Goal: Transaction & Acquisition: Purchase product/service

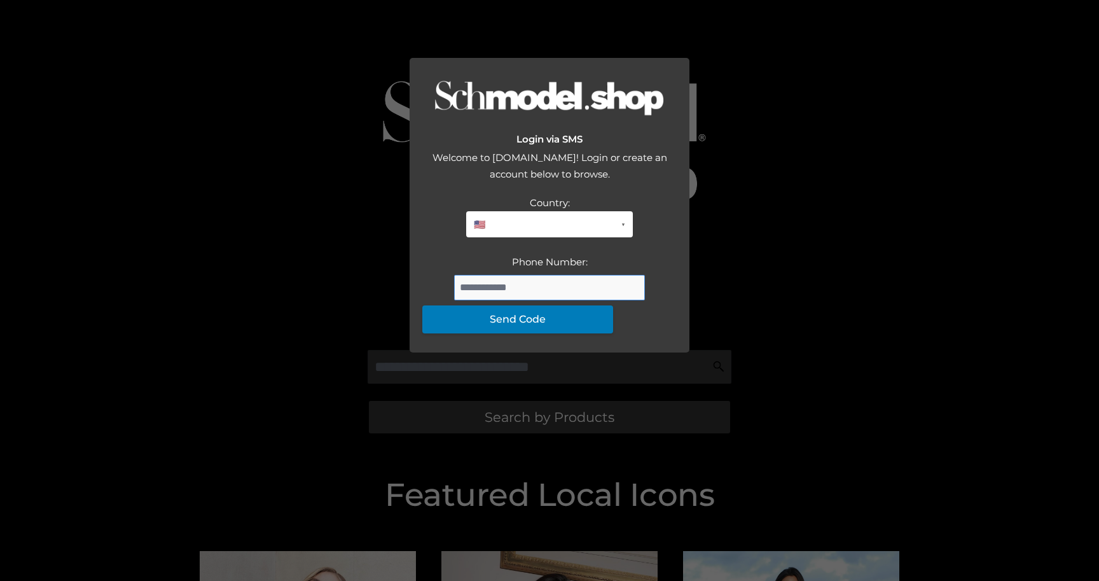
click at [496, 300] on input "Phone Number:" at bounding box center [549, 287] width 191 height 25
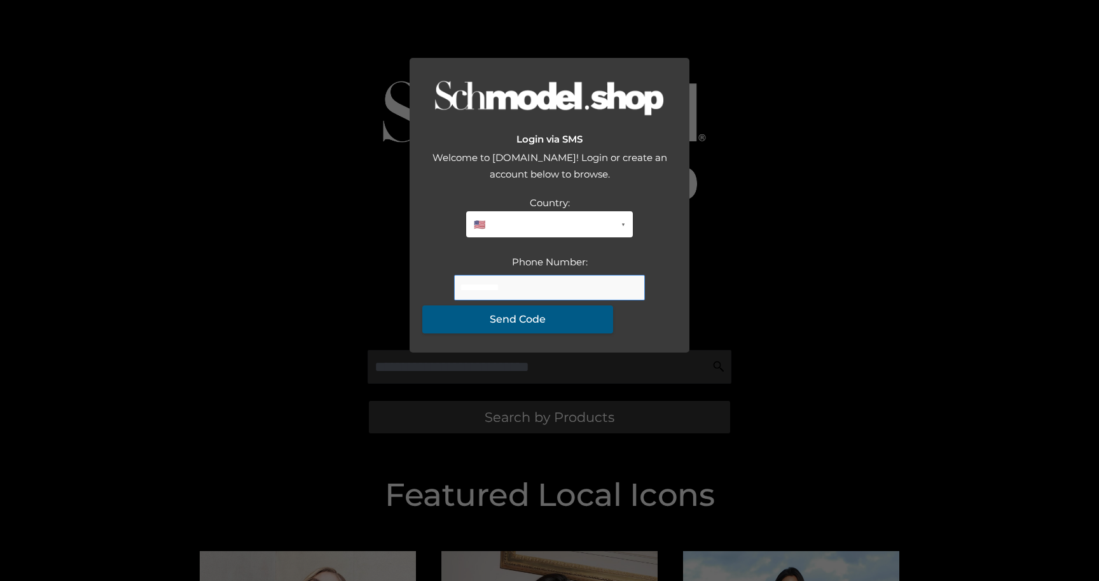
type input "**********"
click at [562, 333] on button "Send Code" at bounding box center [517, 319] width 191 height 28
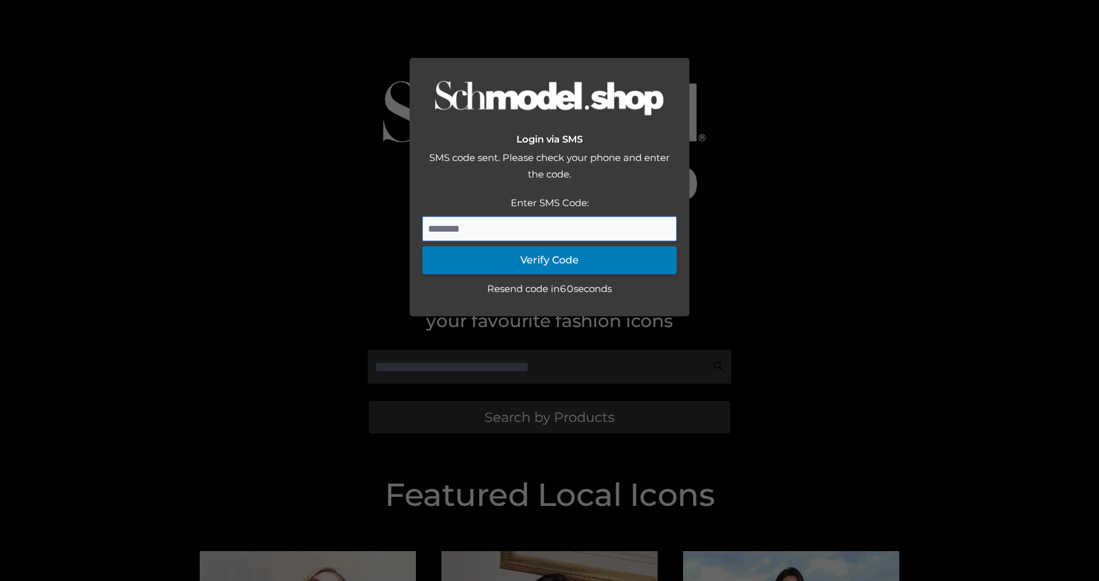
click at [582, 242] on input "Enter SMS Code:" at bounding box center [549, 228] width 254 height 25
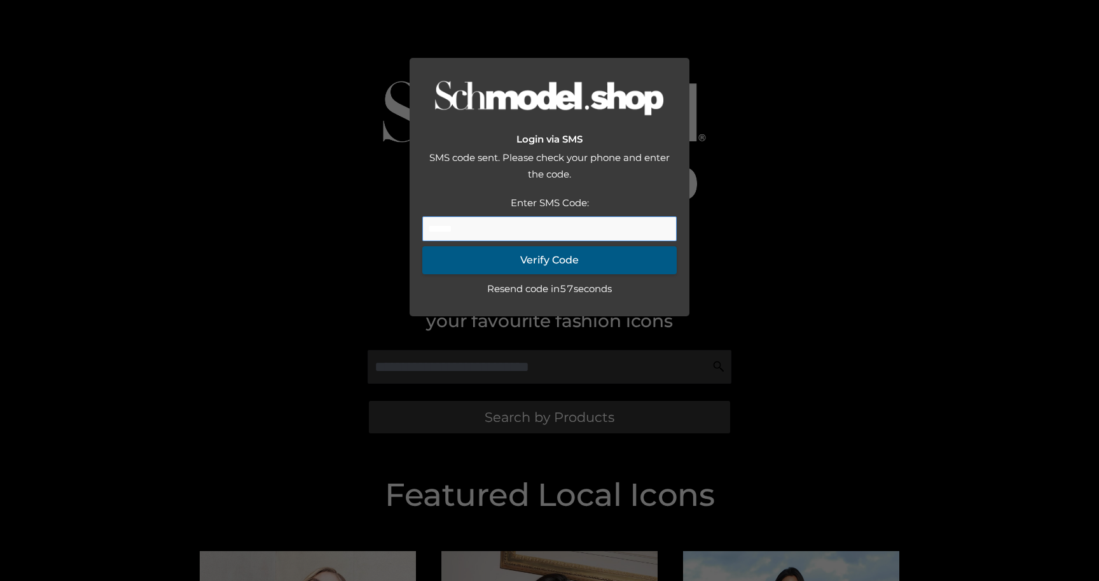
type input "******"
click at [594, 274] on button "Verify Code" at bounding box center [549, 260] width 254 height 28
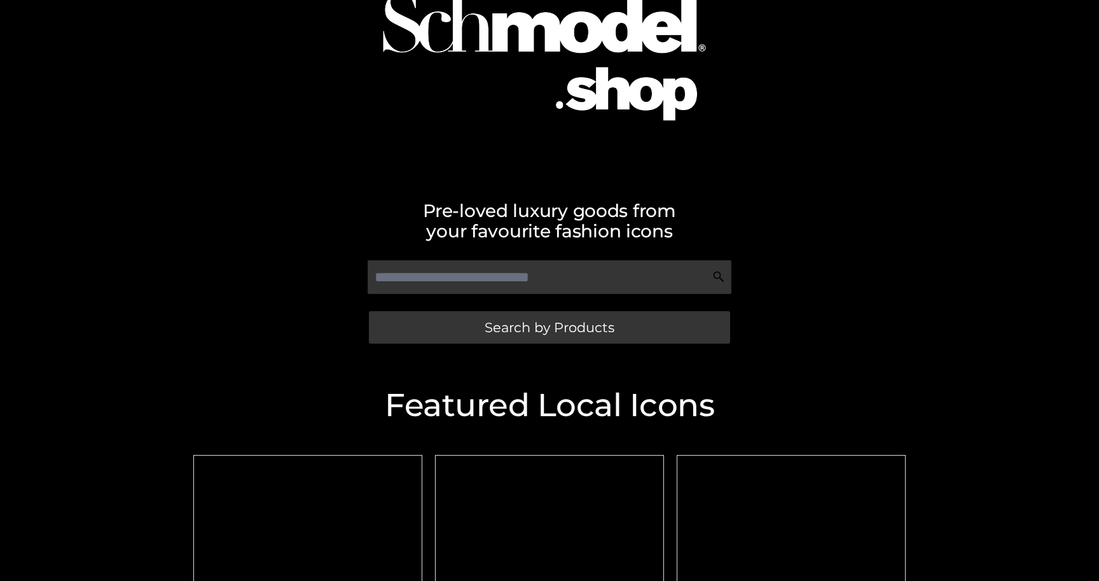
scroll to position [20, 0]
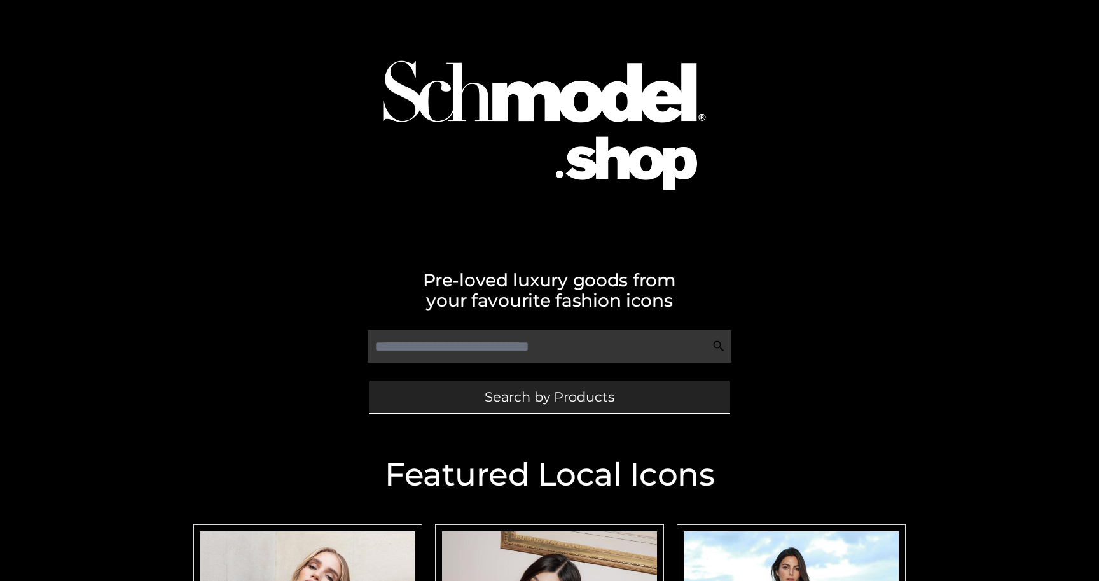
click at [500, 400] on span "Search by Products" at bounding box center [550, 396] width 130 height 13
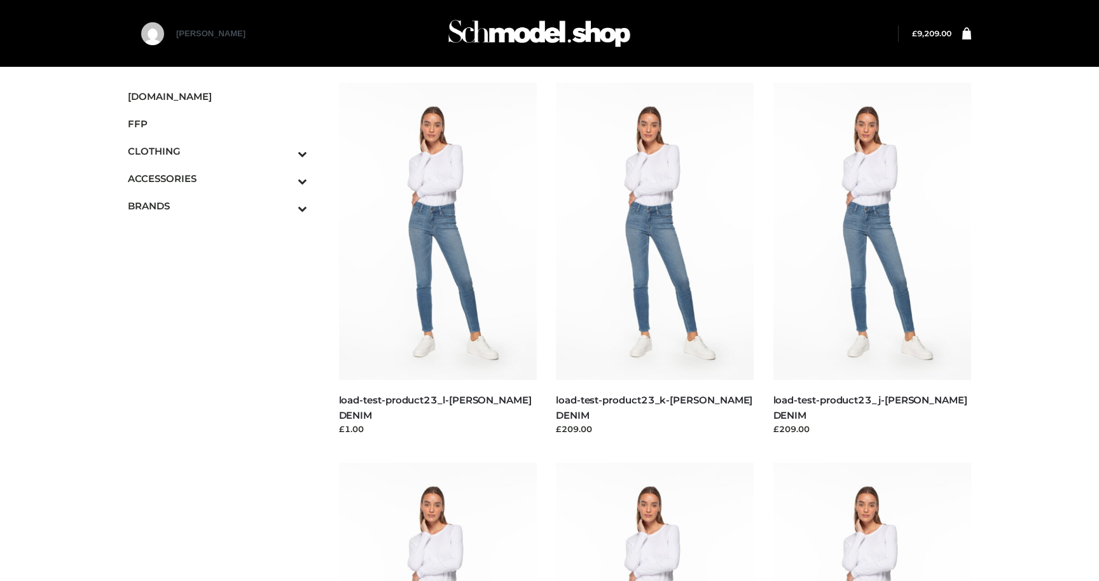
click at [936, 34] on bdi "£ 9,209.00" at bounding box center [931, 34] width 39 height 10
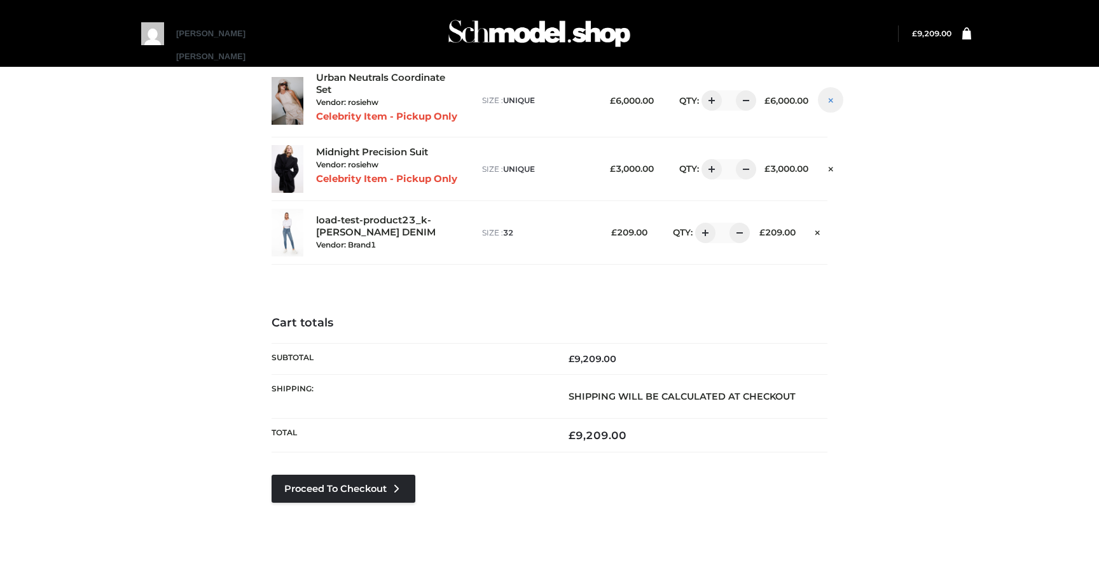
click at [833, 99] on icon at bounding box center [831, 100] width 4 height 10
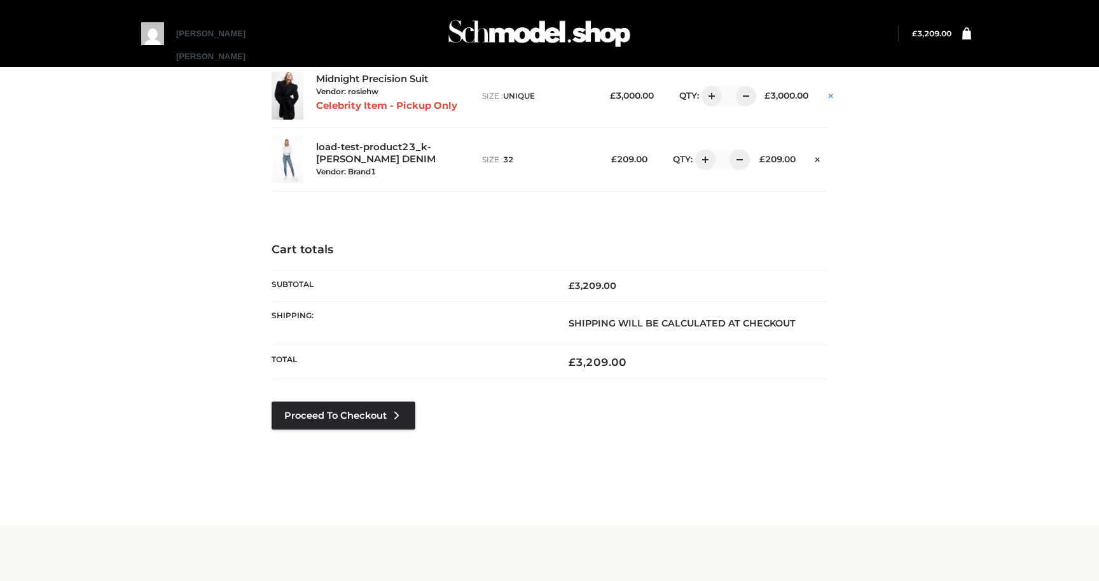
click at [837, 94] on link at bounding box center [830, 94] width 19 height 17
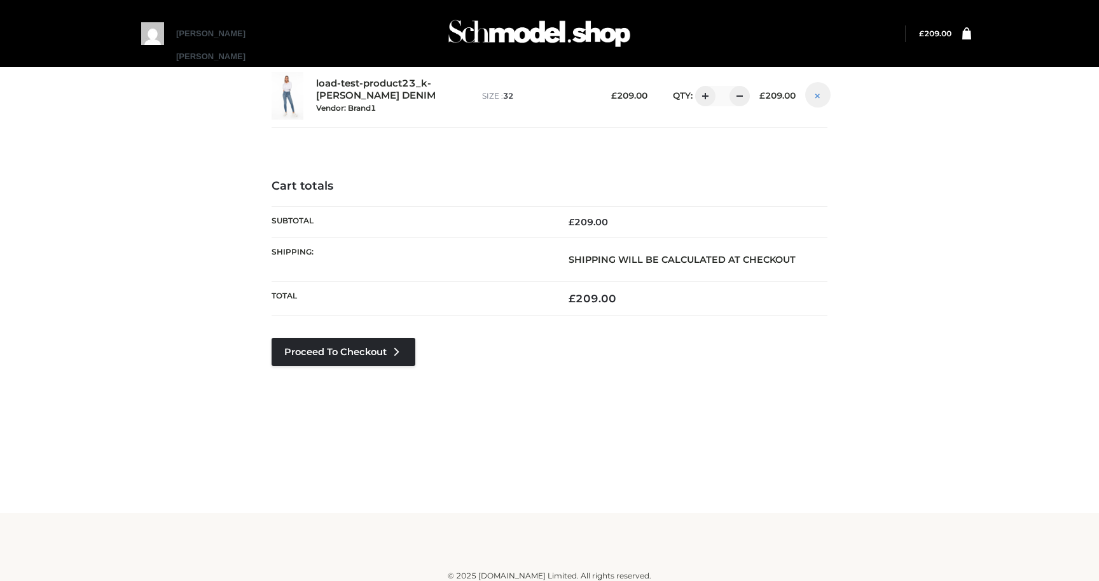
click at [819, 93] on icon at bounding box center [817, 95] width 4 height 10
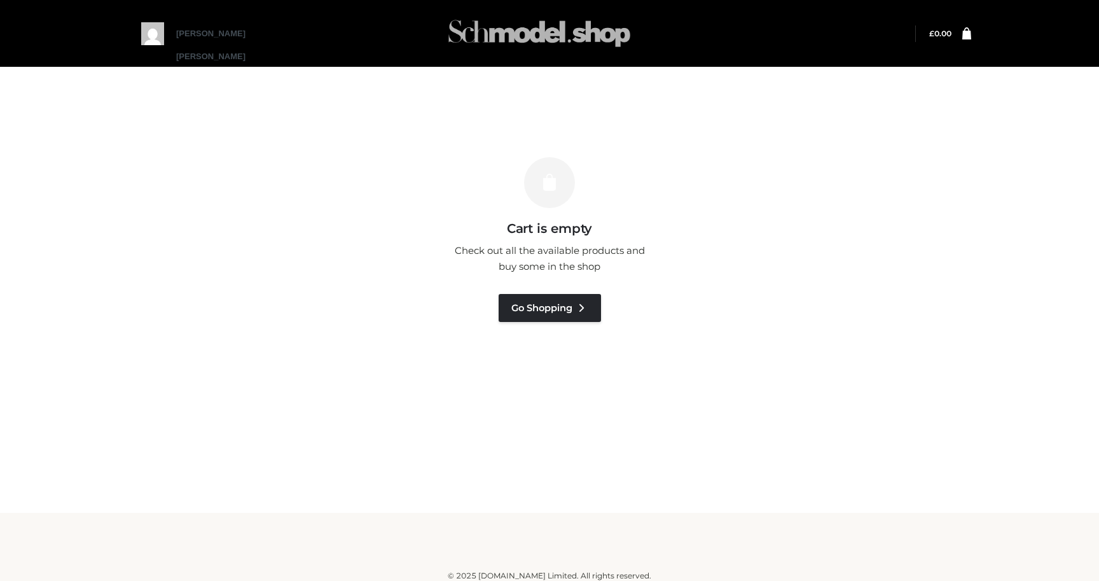
click at [500, 37] on img at bounding box center [539, 33] width 191 height 50
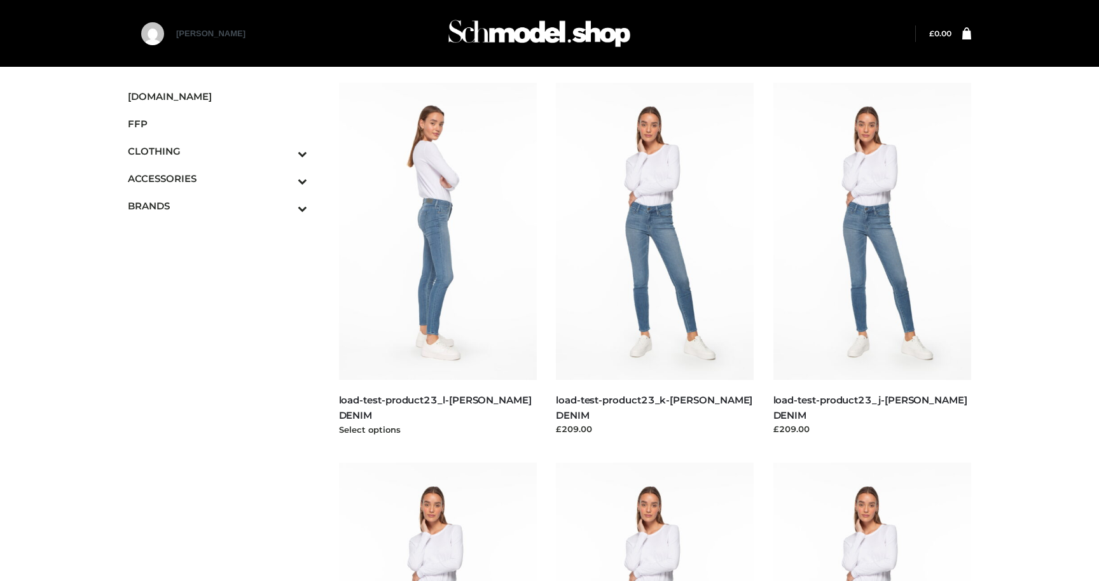
click at [426, 321] on img at bounding box center [438, 231] width 198 height 297
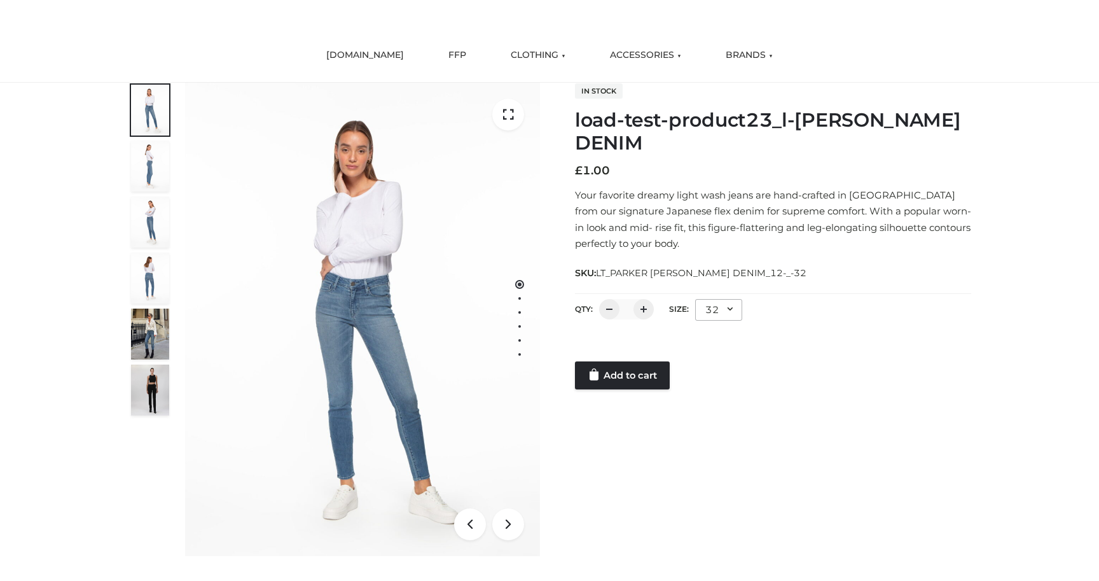
scroll to position [83, 0]
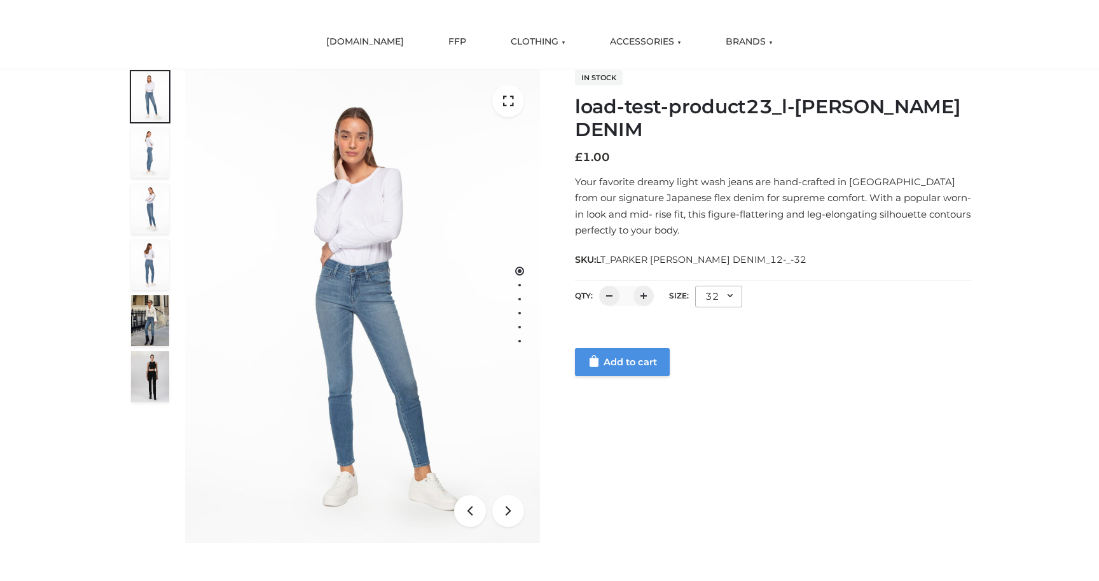
click at [626, 365] on link "Add to cart" at bounding box center [622, 362] width 95 height 28
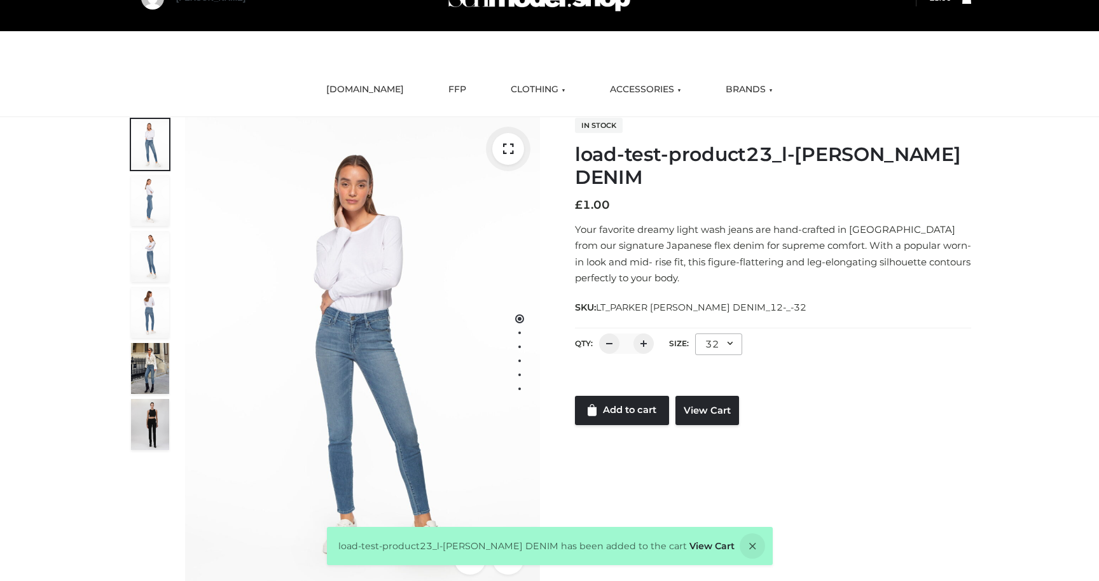
scroll to position [0, 0]
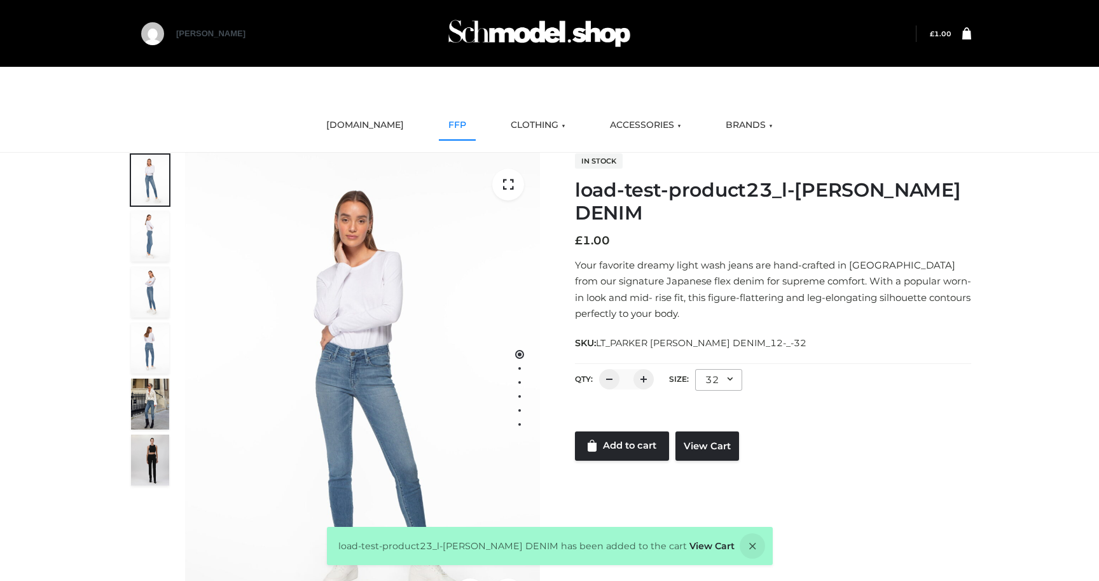
click at [457, 137] on link "FFP" at bounding box center [457, 125] width 37 height 28
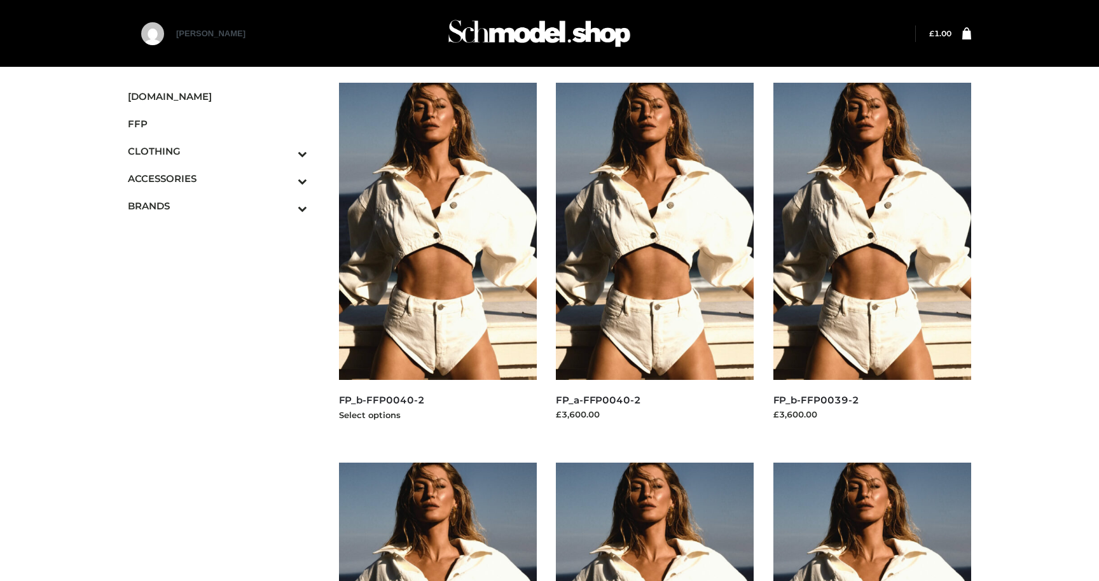
click at [460, 314] on img at bounding box center [438, 231] width 198 height 297
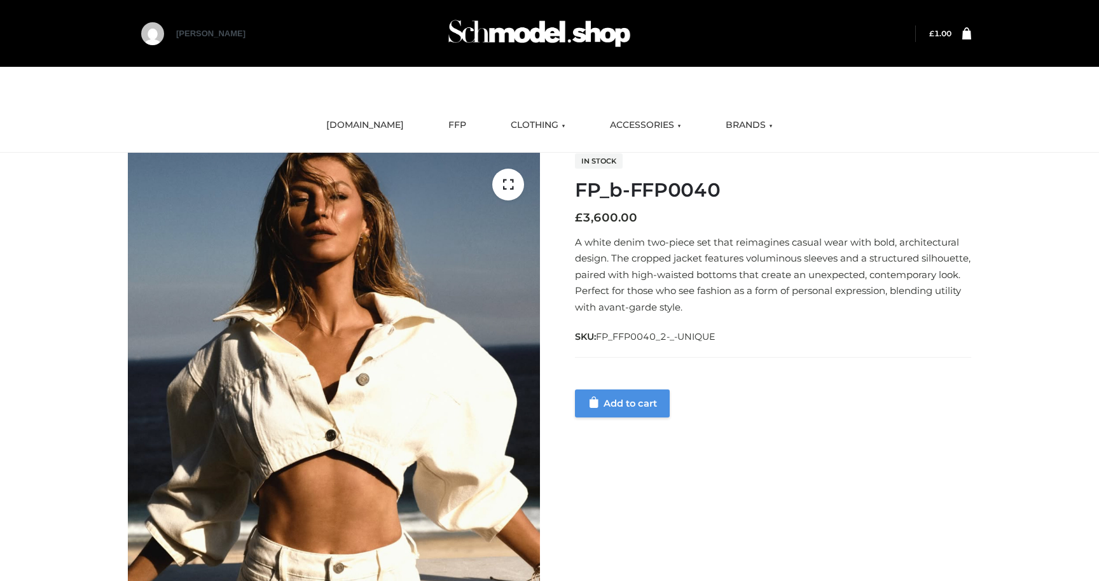
click at [621, 400] on link "Add to cart" at bounding box center [622, 403] width 95 height 28
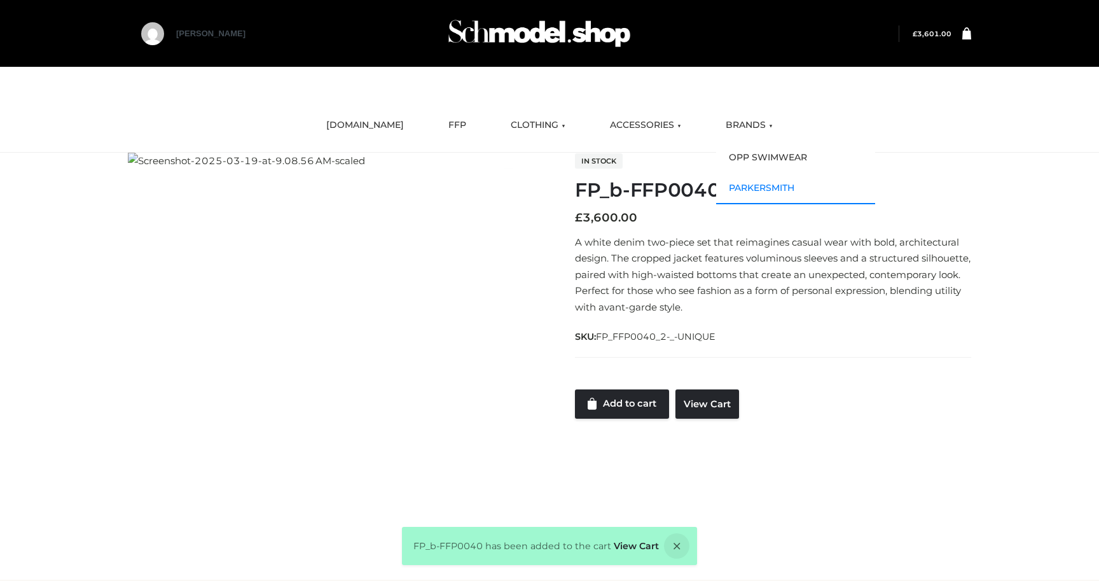
click at [745, 188] on link "PARKERSMITH" at bounding box center [795, 188] width 159 height 31
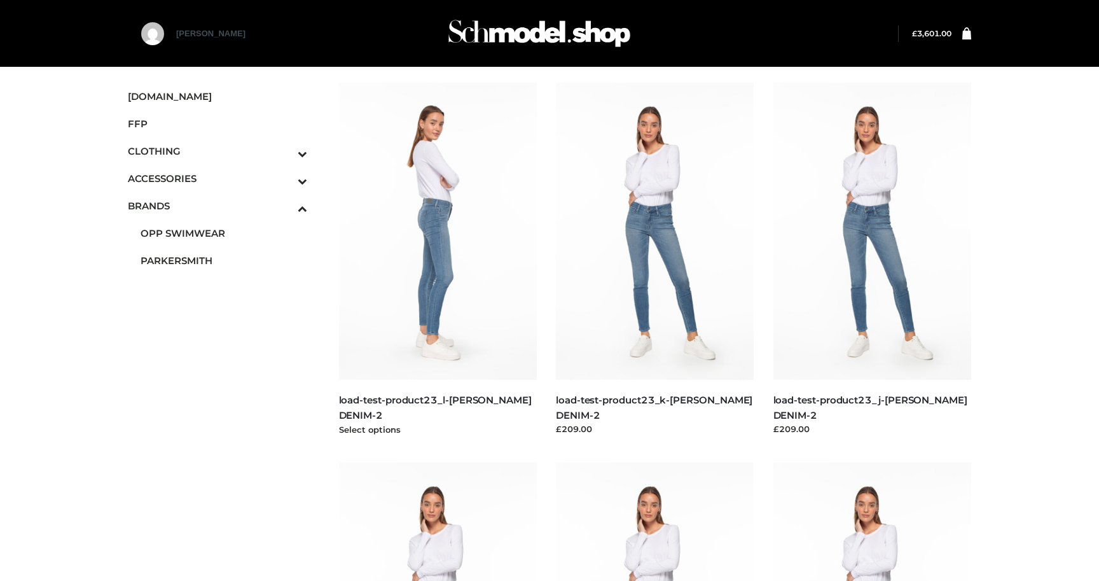
click at [463, 266] on img at bounding box center [438, 231] width 198 height 297
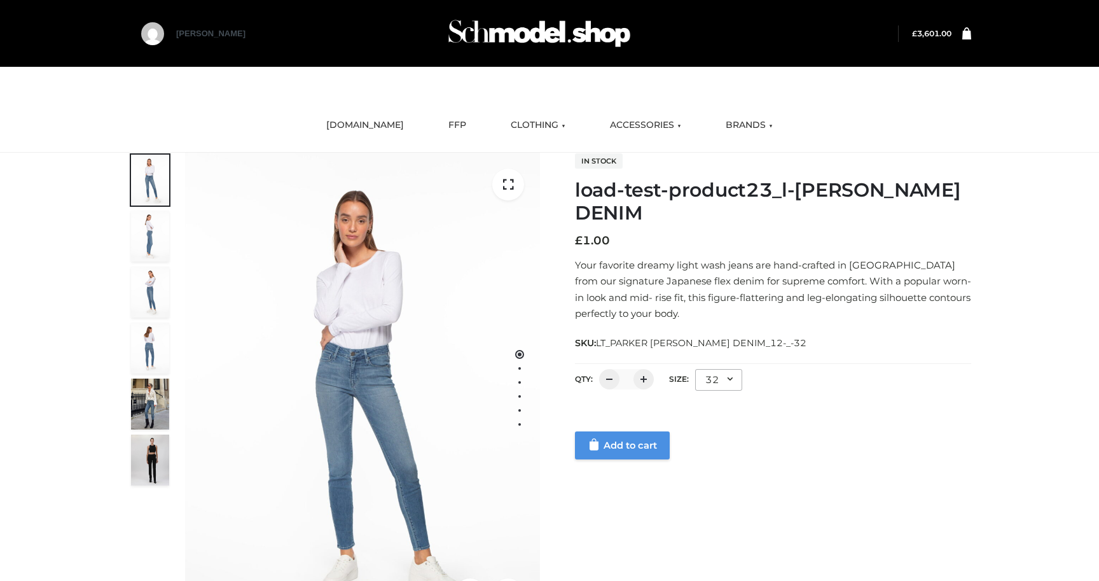
click at [628, 448] on link "Add to cart" at bounding box center [622, 445] width 95 height 28
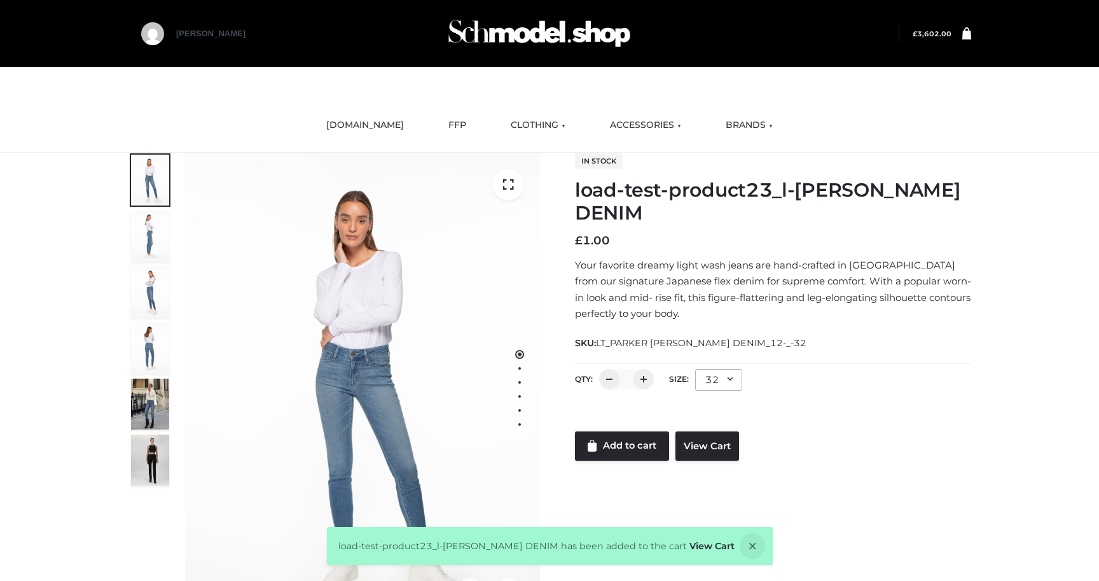
click at [939, 39] on span "£ 3,602.00" at bounding box center [925, 33] width 52 height 17
click at [966, 37] on icon at bounding box center [966, 33] width 9 height 12
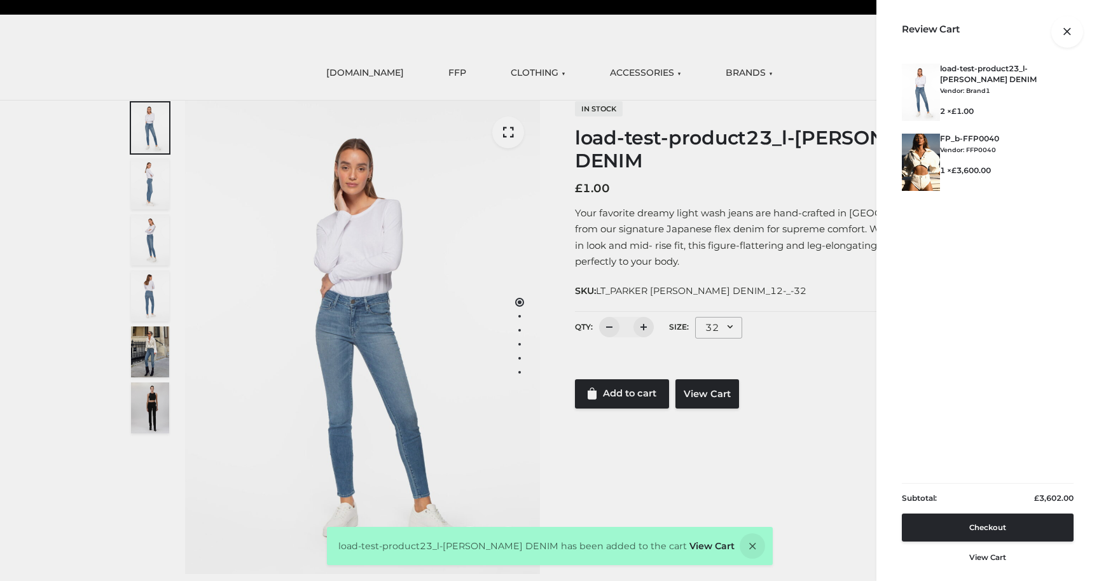
scroll to position [54, 0]
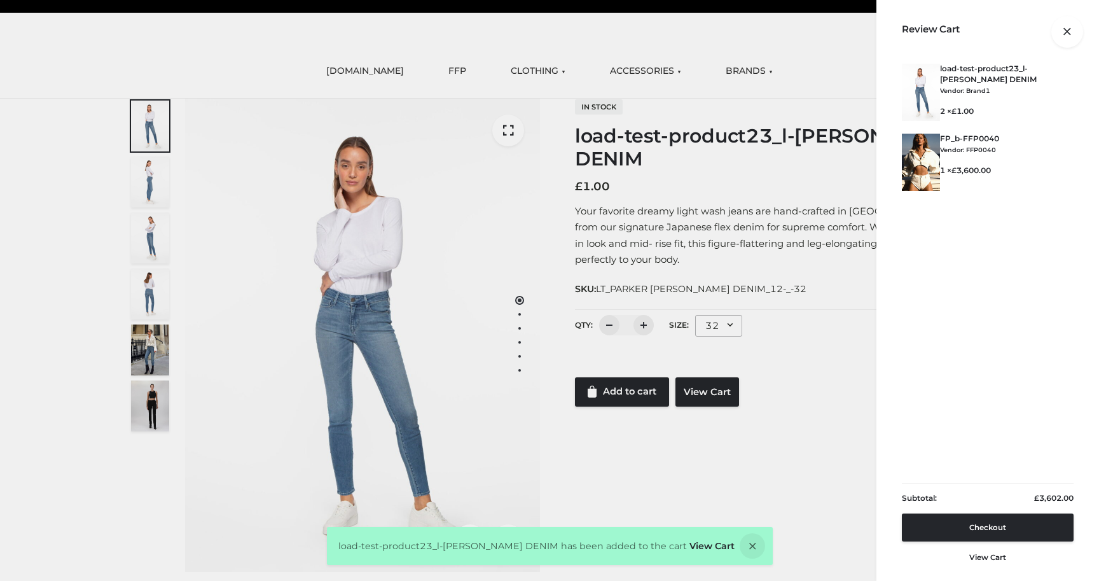
click at [1000, 231] on ul "× load-test-product23_l-PARKER SMITH DENIM Vendor: Brand1 2 × £ 1.00 × FP_b-FFP…" at bounding box center [988, 270] width 172 height 413
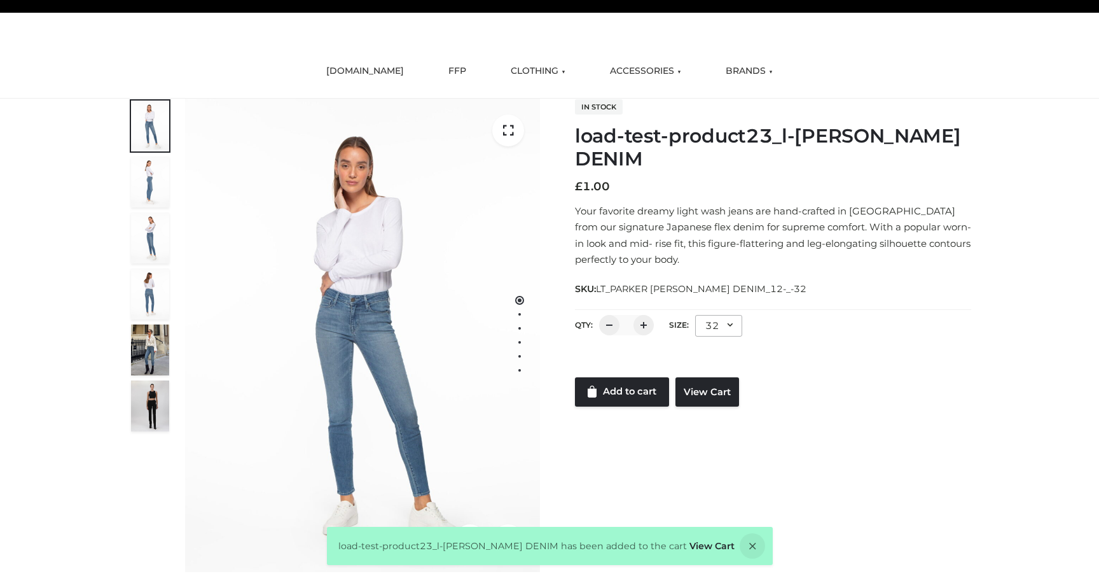
scroll to position [0, 0]
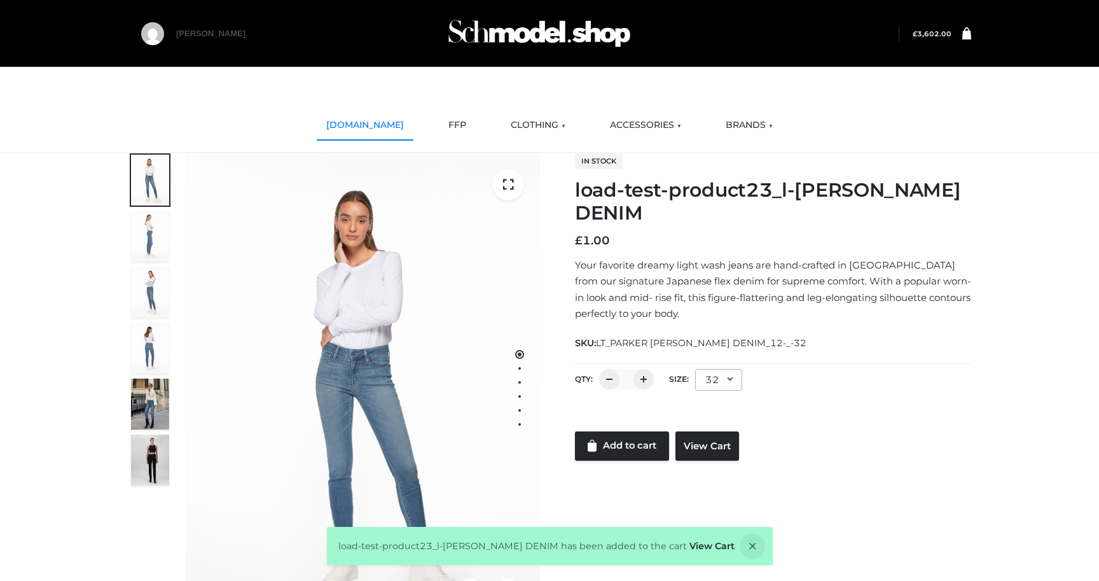
click at [376, 125] on link "SCHMODEL.UK" at bounding box center [365, 125] width 97 height 28
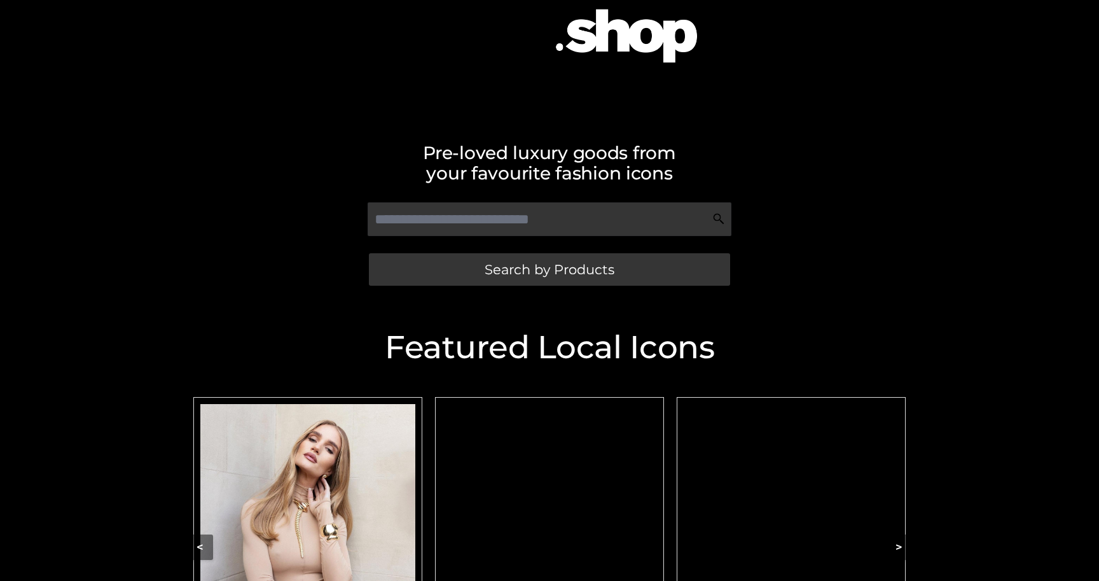
scroll to position [155, 0]
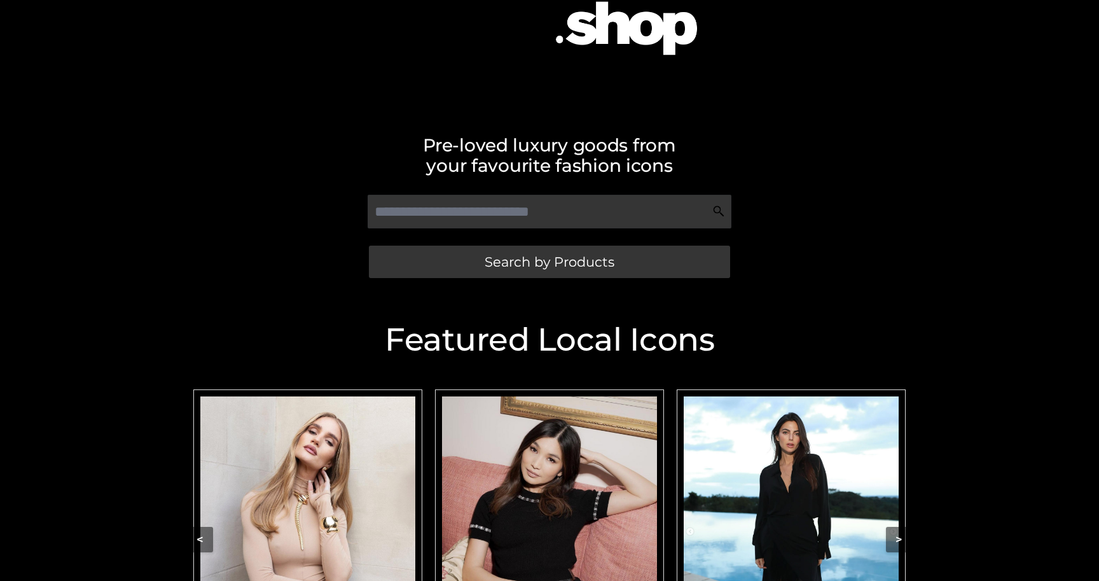
click at [380, 442] on img "Carousel Navigation" at bounding box center [307, 530] width 215 height 269
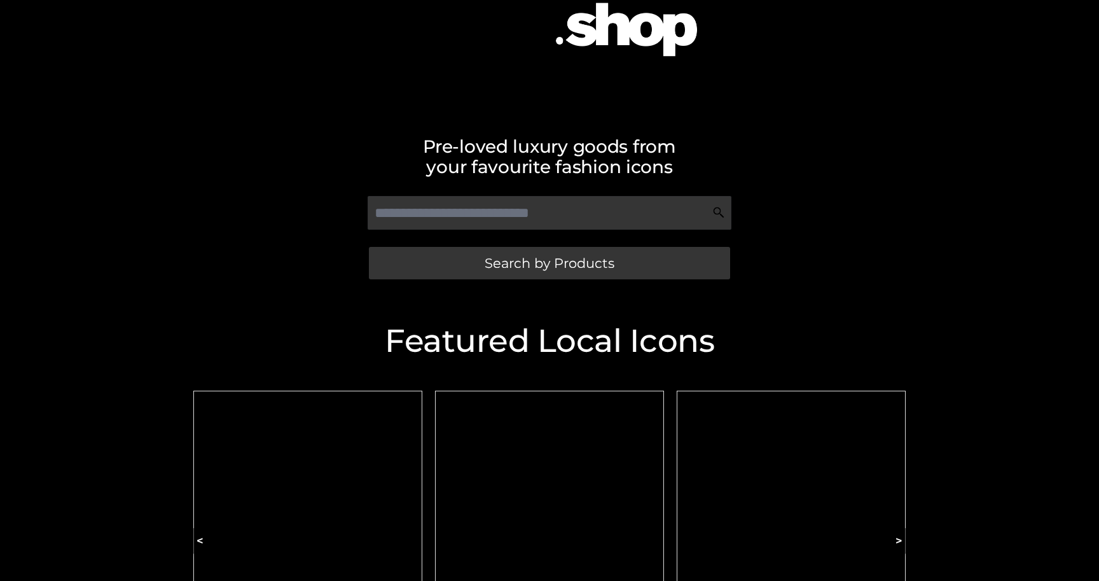
scroll to position [155, 0]
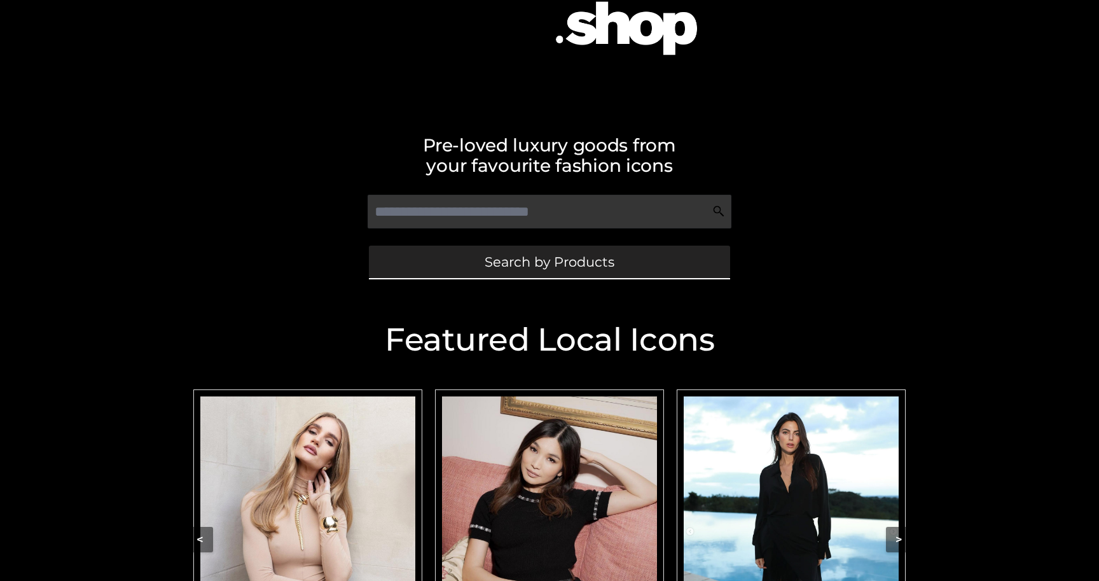
click at [477, 264] on link "Search by Products" at bounding box center [549, 261] width 361 height 32
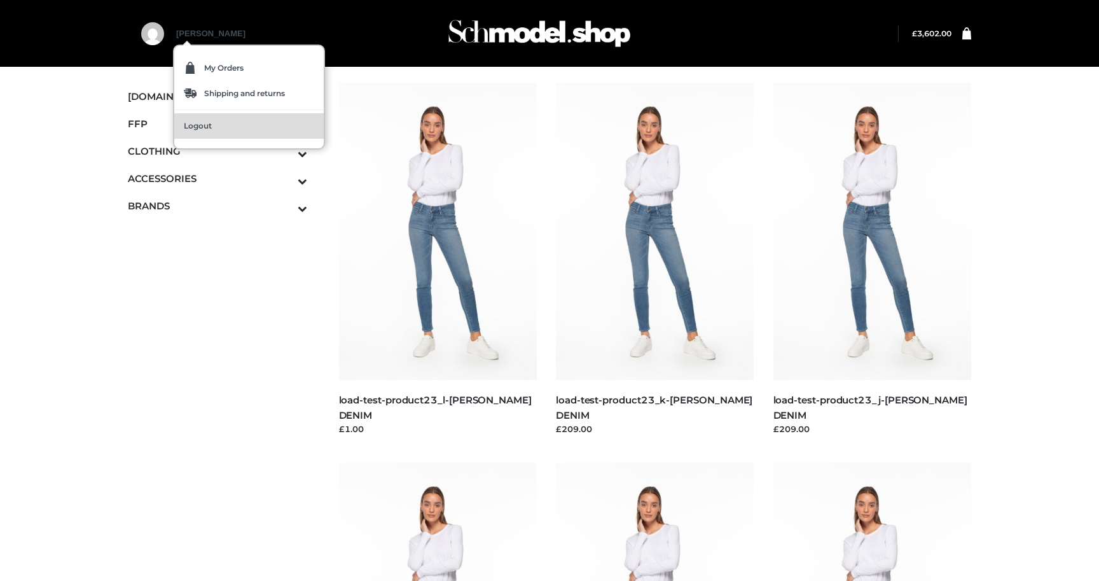
click at [203, 123] on span "Logout" at bounding box center [198, 126] width 28 height 8
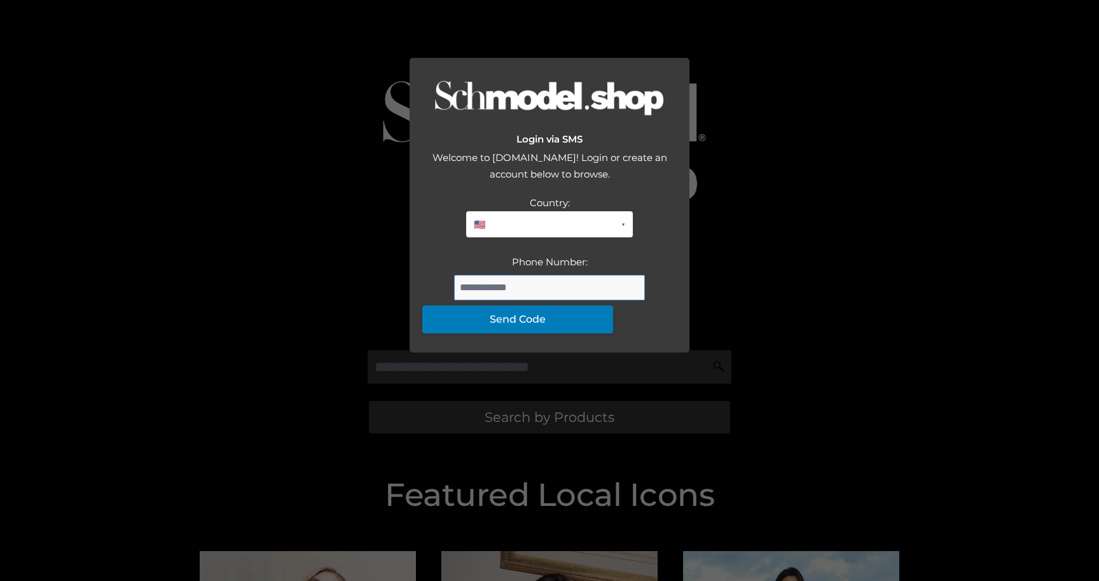
click at [497, 300] on input "Phone Number:" at bounding box center [549, 287] width 191 height 25
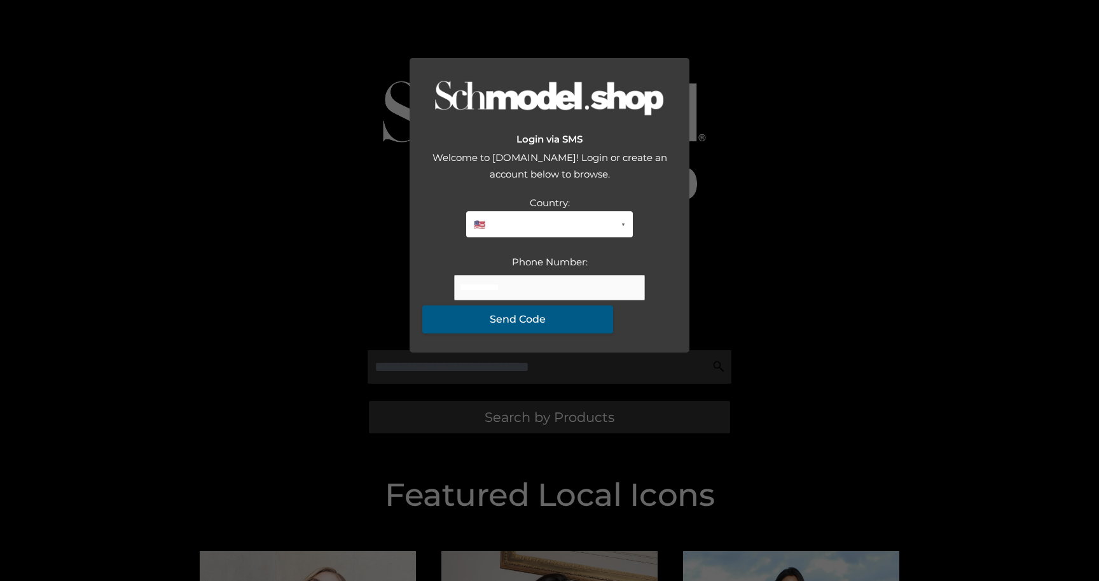
click at [532, 333] on button "Send Code" at bounding box center [517, 319] width 191 height 28
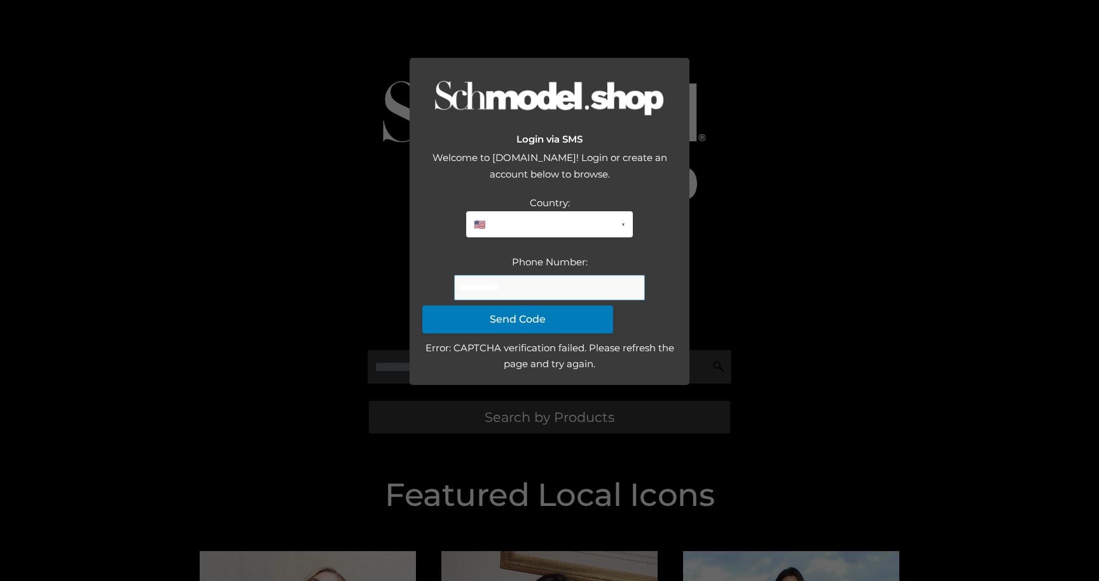
drag, startPoint x: 485, startPoint y: 359, endPoint x: 604, endPoint y: 355, distance: 119.6
click at [609, 300] on input "**********" at bounding box center [549, 287] width 191 height 25
type input "**********"
click at [595, 333] on button "Send Code" at bounding box center [517, 319] width 191 height 28
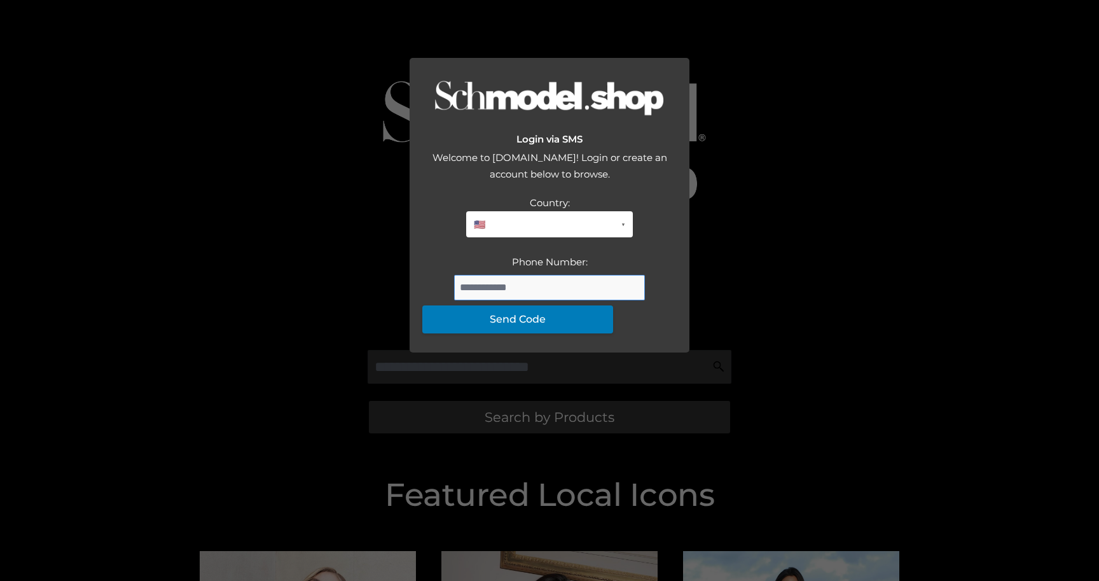
click at [525, 300] on input "Phone Number:" at bounding box center [549, 287] width 191 height 25
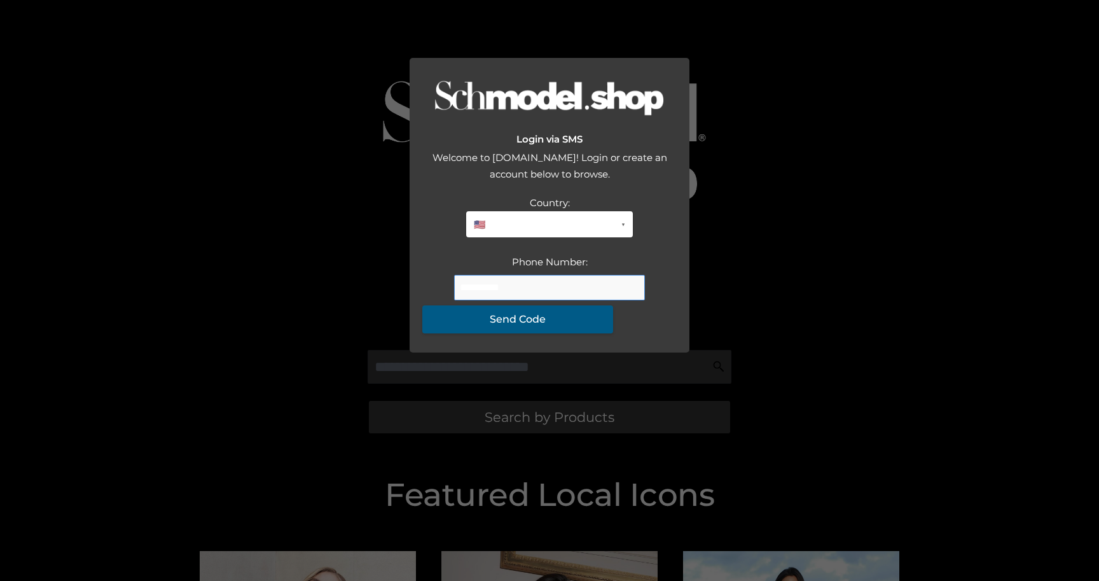
type input "**********"
click at [544, 333] on button "Send Code" at bounding box center [517, 319] width 191 height 28
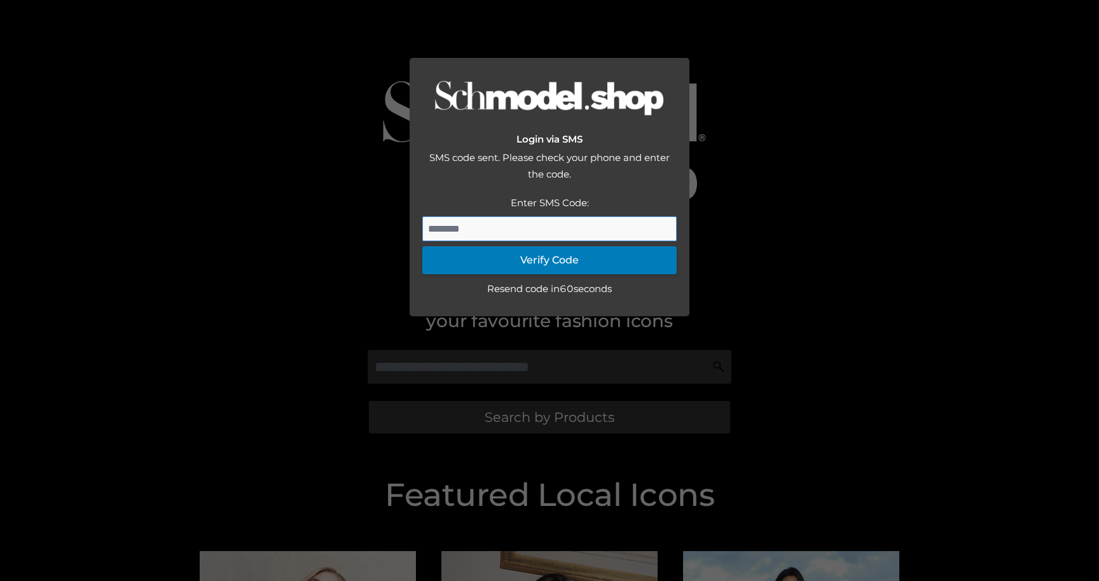
click at [549, 242] on input "Enter SMS Code:" at bounding box center [549, 228] width 254 height 25
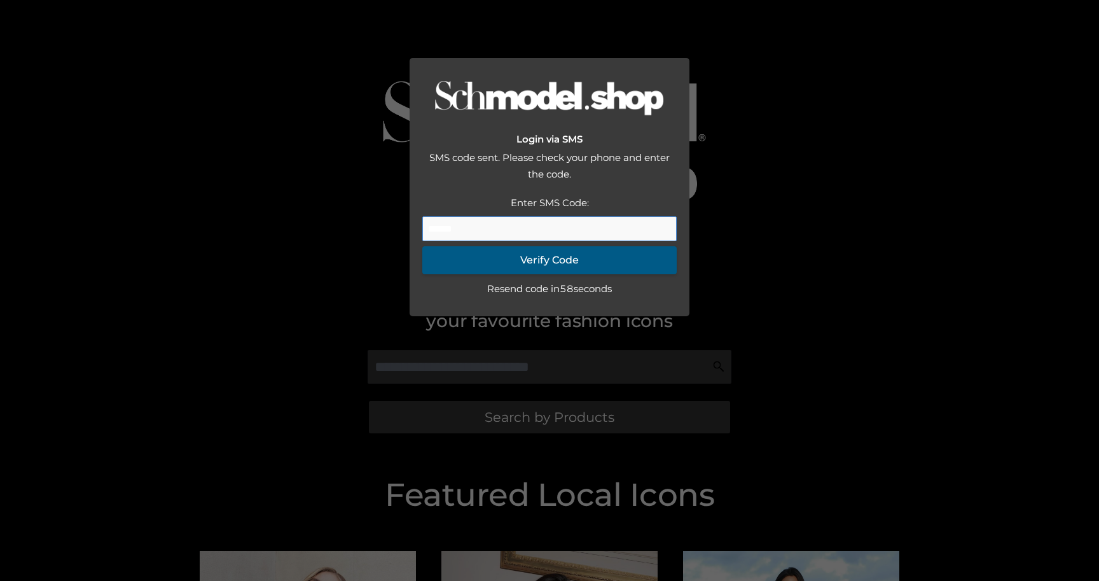
type input "******"
click at [534, 274] on button "Verify Code" at bounding box center [549, 260] width 254 height 28
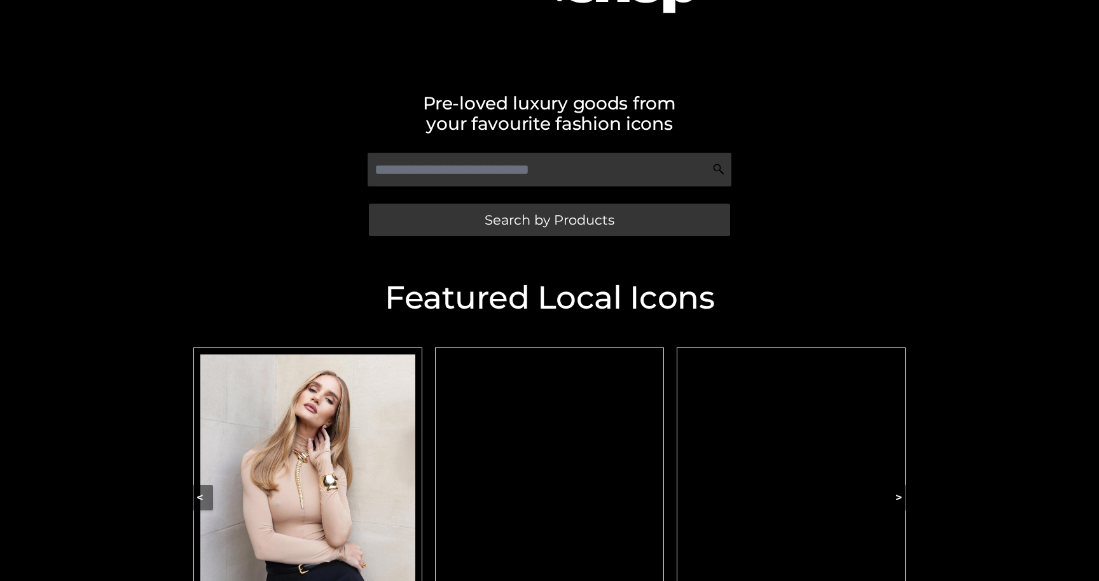
scroll to position [219, 0]
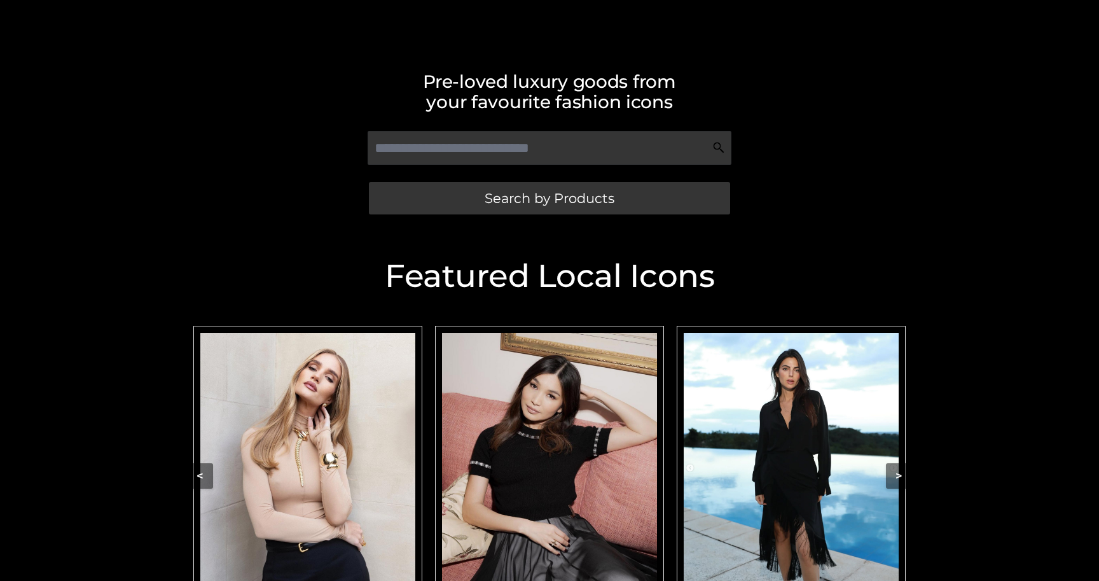
click at [338, 453] on img "Carousel Navigation" at bounding box center [307, 467] width 215 height 269
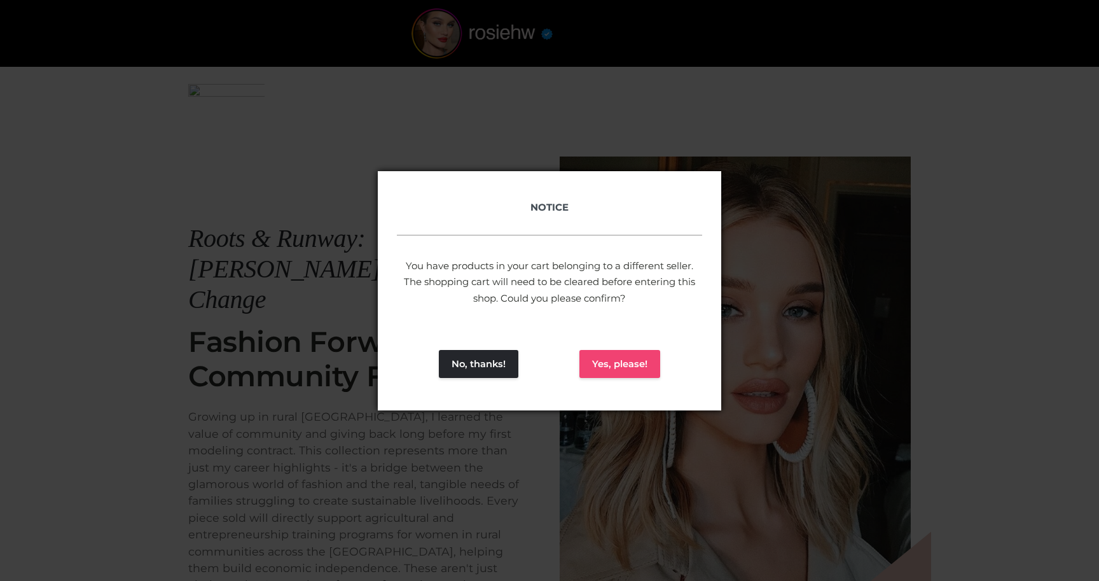
click at [604, 368] on button "Yes, please!" at bounding box center [619, 364] width 81 height 28
